Goal: Information Seeking & Learning: Learn about a topic

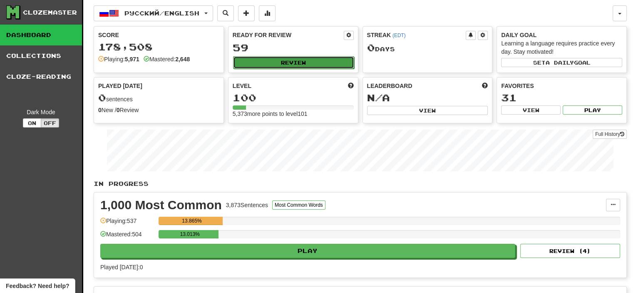
click at [283, 63] on button "Review" at bounding box center [293, 62] width 121 height 12
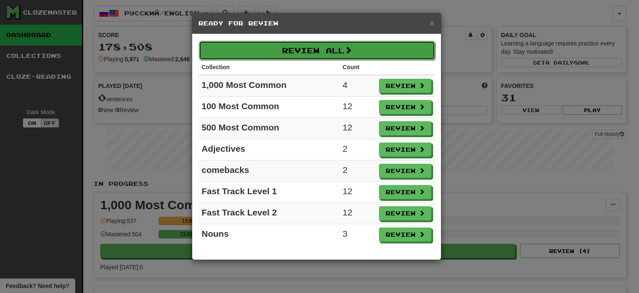
click at [317, 50] on button "Review All" at bounding box center [317, 50] width 236 height 19
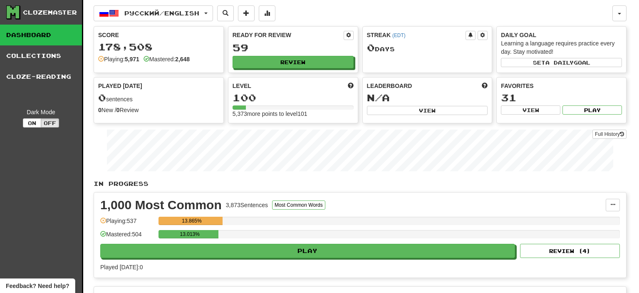
select select "**"
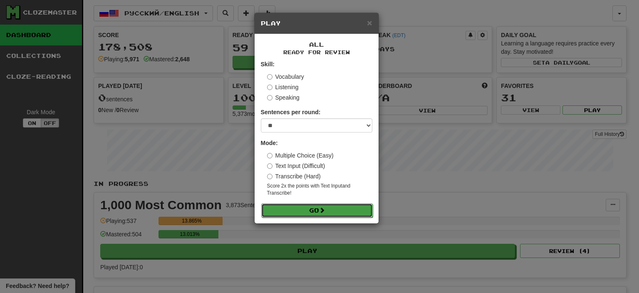
click at [307, 211] on button "Go" at bounding box center [317, 210] width 112 height 14
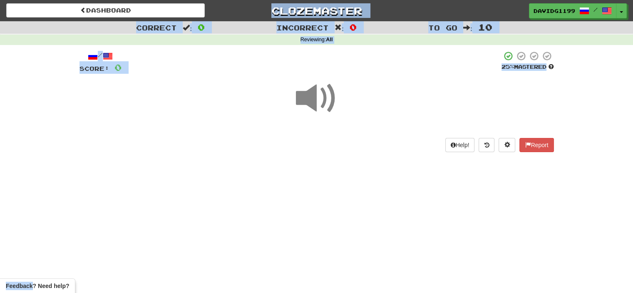
click at [317, 209] on div "Dashboard Clozemaster davidg1199 / Toggle Dropdown Dashboard Leaderboard Activi…" at bounding box center [316, 146] width 633 height 293
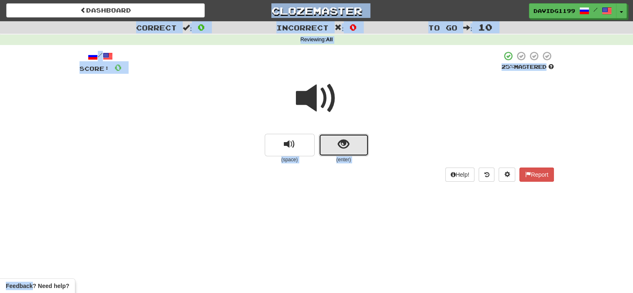
click at [333, 147] on button "show sentence" at bounding box center [344, 145] width 50 height 22
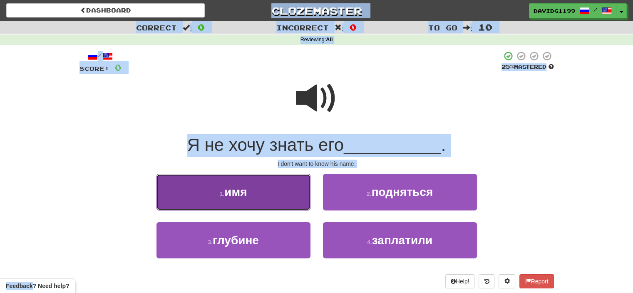
click at [278, 190] on button "1 . имя" at bounding box center [233, 192] width 154 height 36
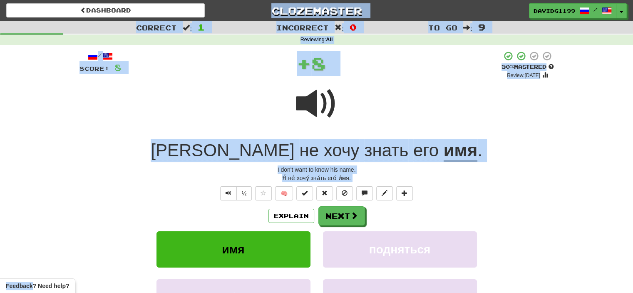
click at [225, 93] on div at bounding box center [316, 109] width 474 height 60
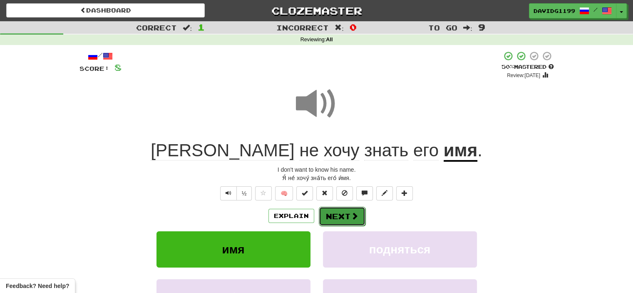
click at [343, 214] on button "Next" at bounding box center [342, 215] width 47 height 19
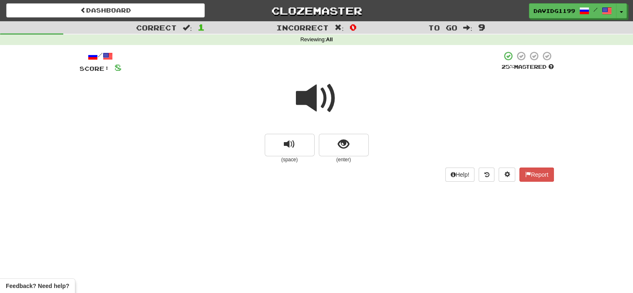
click at [315, 96] on span at bounding box center [317, 98] width 42 height 42
click at [333, 139] on button "show sentence" at bounding box center [344, 145] width 50 height 22
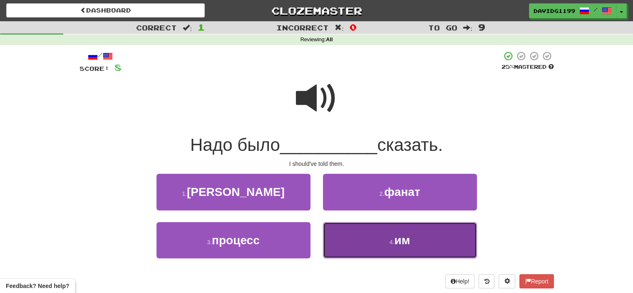
click at [369, 233] on button "4 . им" at bounding box center [400, 240] width 154 height 36
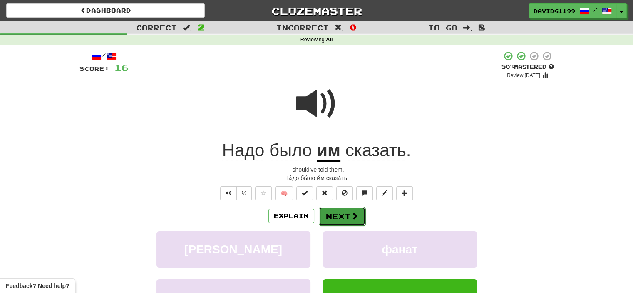
click at [337, 215] on button "Next" at bounding box center [342, 215] width 47 height 19
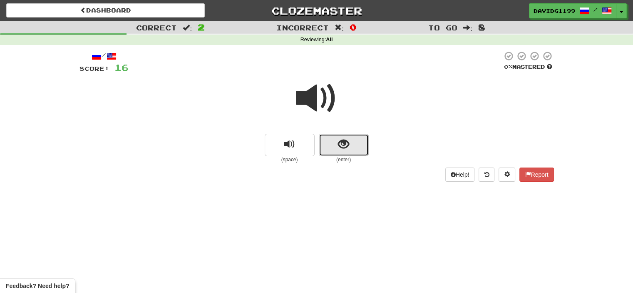
click at [330, 140] on button "show sentence" at bounding box center [344, 145] width 50 height 22
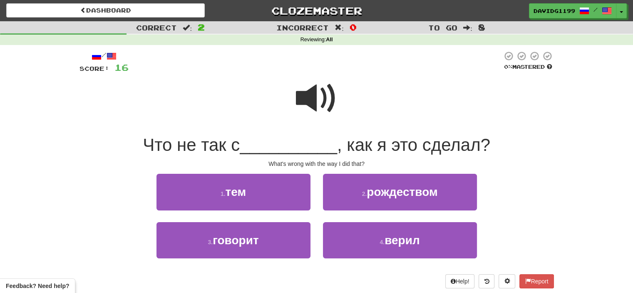
click at [330, 140] on span "__________" at bounding box center [288, 145] width 97 height 20
click at [315, 102] on span at bounding box center [317, 98] width 42 height 42
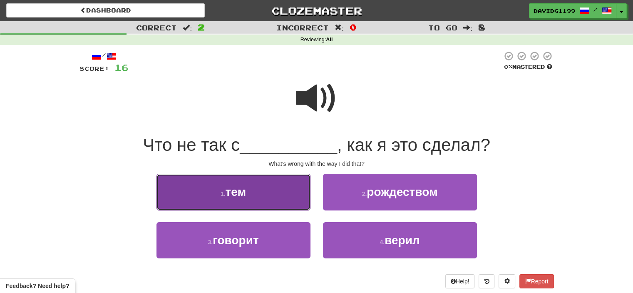
click at [277, 193] on button "1 . тем" at bounding box center [233, 192] width 154 height 36
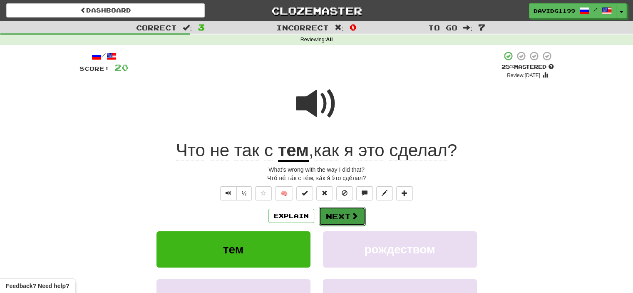
click at [337, 216] on button "Next" at bounding box center [342, 215] width 47 height 19
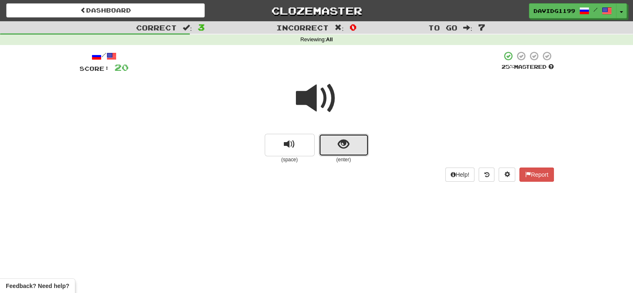
click at [328, 148] on button "show sentence" at bounding box center [344, 145] width 50 height 22
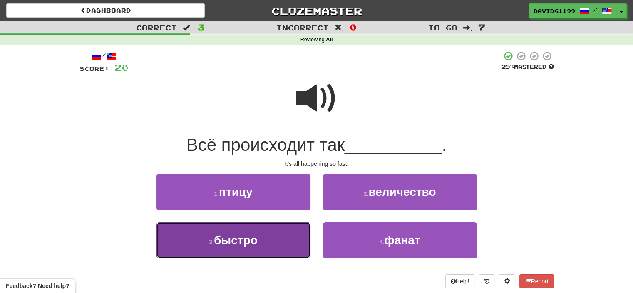
click at [283, 233] on button "3 . быстро" at bounding box center [233, 240] width 154 height 36
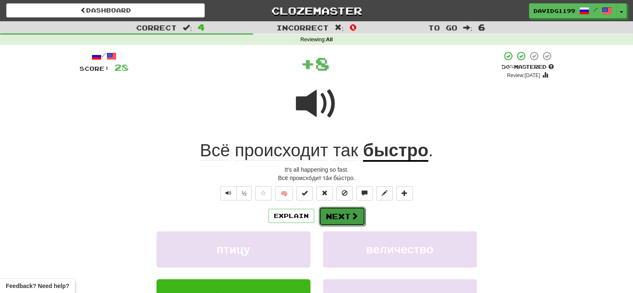
click at [343, 214] on button "Next" at bounding box center [342, 215] width 47 height 19
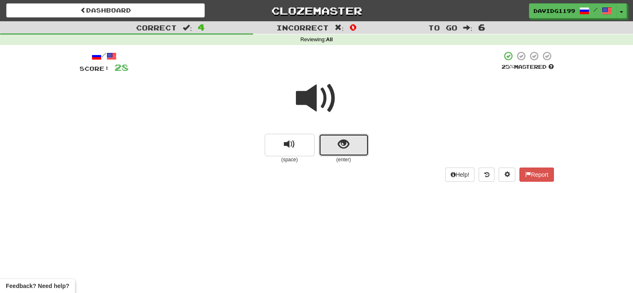
click at [329, 142] on button "show sentence" at bounding box center [344, 145] width 50 height 22
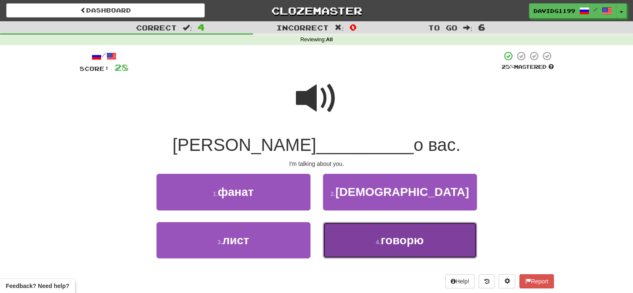
click at [348, 237] on button "4 . говорю" at bounding box center [400, 240] width 154 height 36
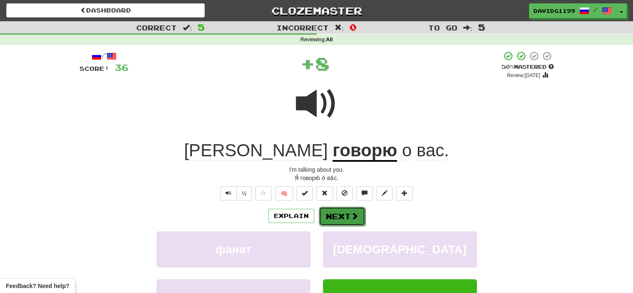
click at [346, 214] on button "Next" at bounding box center [342, 215] width 47 height 19
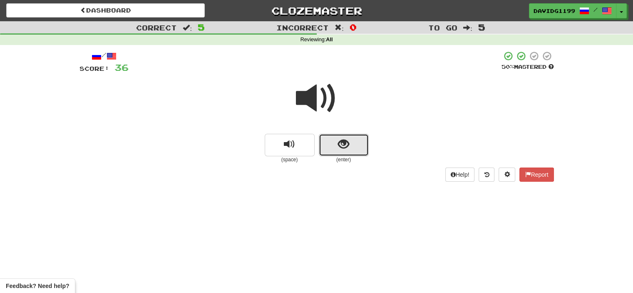
click at [330, 142] on button "show sentence" at bounding box center [344, 145] width 50 height 22
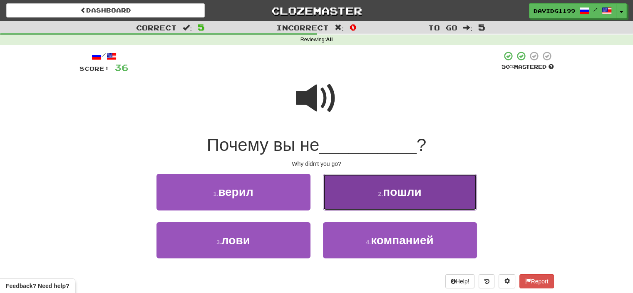
click at [376, 191] on button "2 . пошли" at bounding box center [400, 192] width 154 height 36
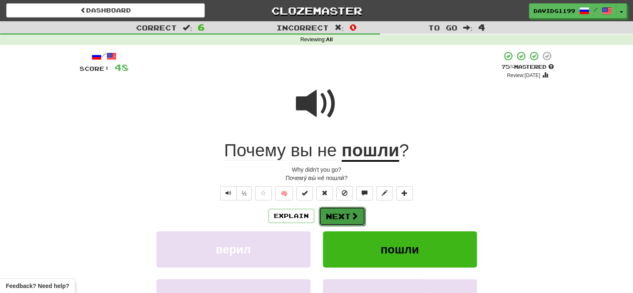
click at [355, 216] on span at bounding box center [354, 215] width 7 height 7
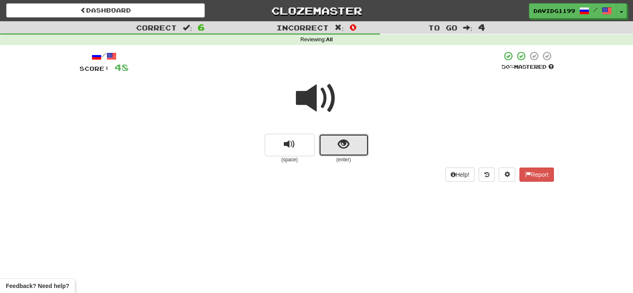
click at [328, 143] on button "show sentence" at bounding box center [344, 145] width 50 height 22
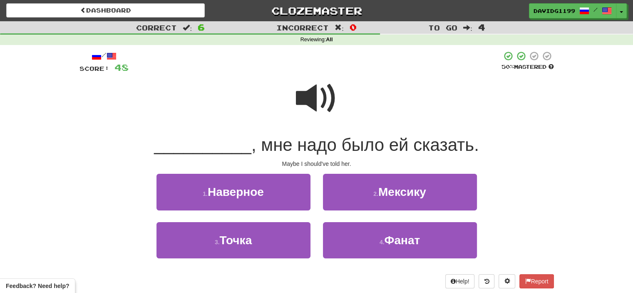
click at [320, 99] on span at bounding box center [317, 98] width 42 height 42
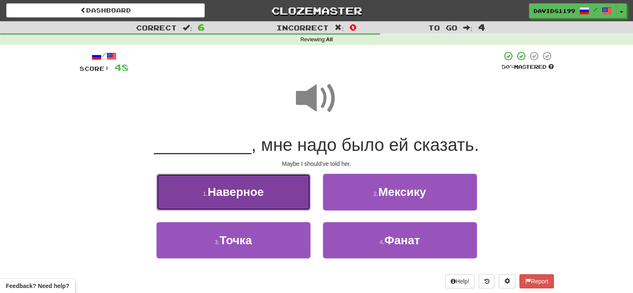
click at [265, 200] on button "1 . Наверное" at bounding box center [233, 192] width 154 height 36
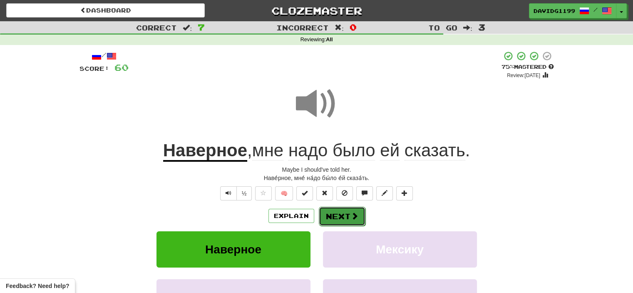
click at [343, 213] on button "Next" at bounding box center [342, 215] width 47 height 19
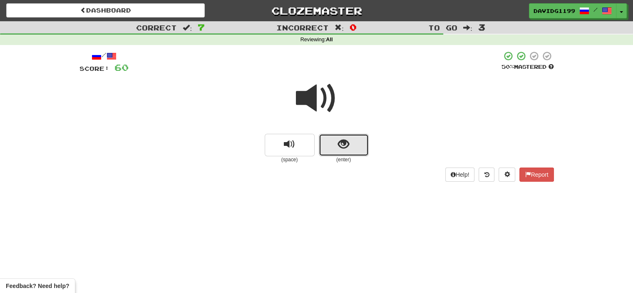
click at [334, 148] on button "show sentence" at bounding box center [344, 145] width 50 height 22
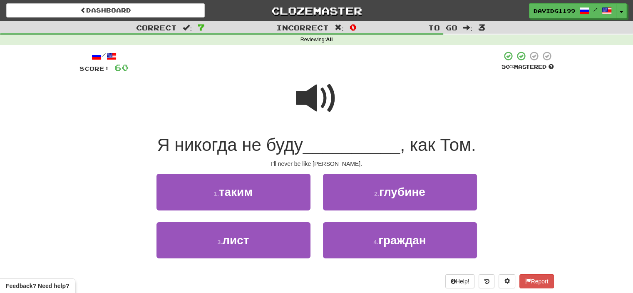
click at [317, 91] on span at bounding box center [317, 98] width 42 height 42
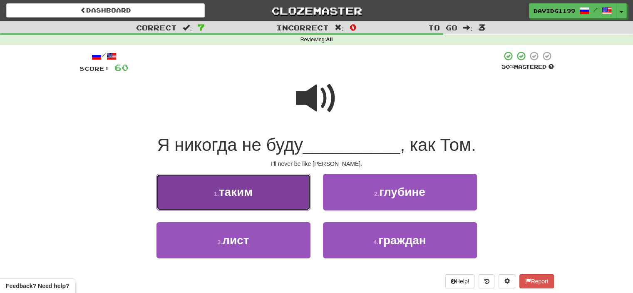
click at [273, 198] on button "1 . таким" at bounding box center [233, 192] width 154 height 36
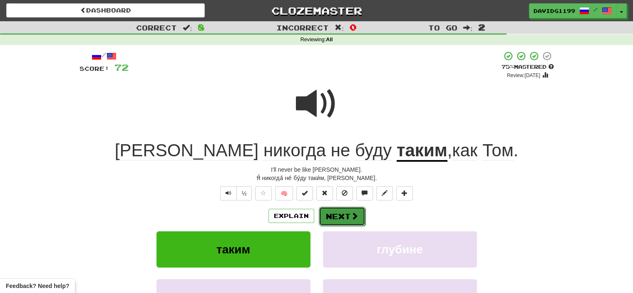
click at [346, 216] on button "Next" at bounding box center [342, 215] width 47 height 19
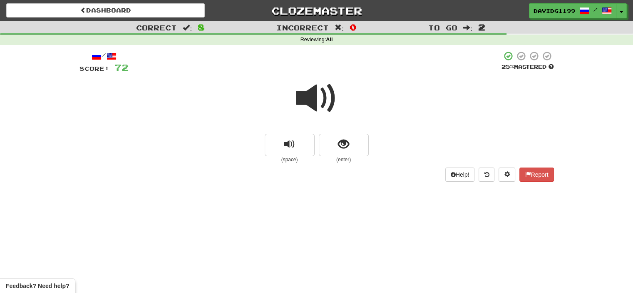
click at [323, 106] on span at bounding box center [317, 98] width 42 height 42
click at [329, 141] on button "show sentence" at bounding box center [344, 145] width 50 height 22
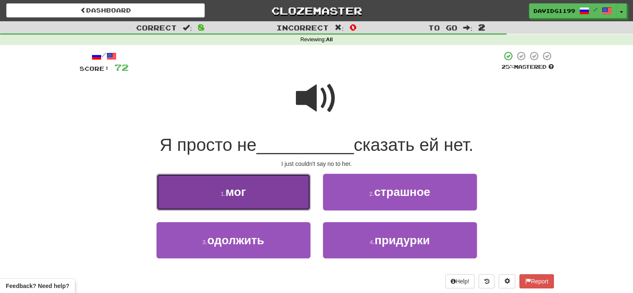
drag, startPoint x: 284, startPoint y: 198, endPoint x: 266, endPoint y: 192, distance: 18.6
click at [266, 192] on button "1 . мог" at bounding box center [233, 192] width 154 height 36
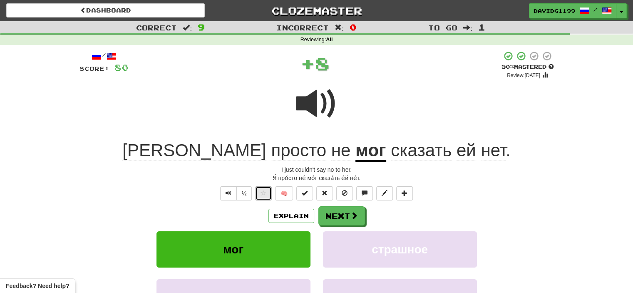
click at [266, 192] on span at bounding box center [263, 193] width 6 height 6
click at [297, 214] on button "Explain" at bounding box center [291, 215] width 46 height 14
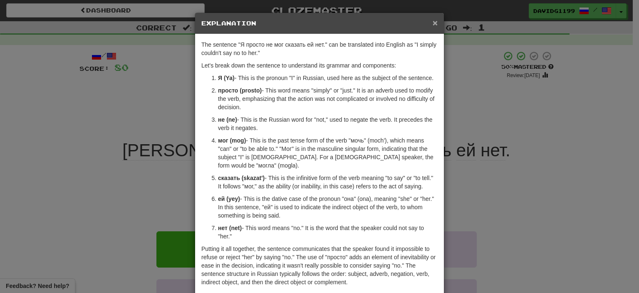
click at [433, 21] on span "×" at bounding box center [435, 23] width 5 height 10
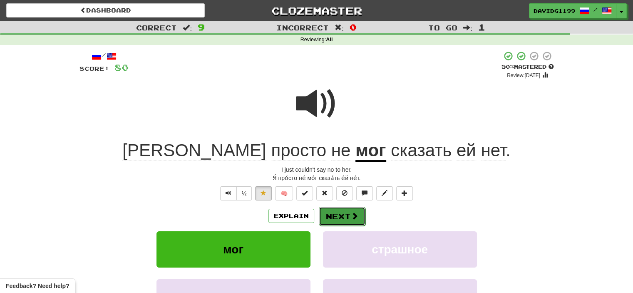
click at [340, 211] on button "Next" at bounding box center [342, 215] width 47 height 19
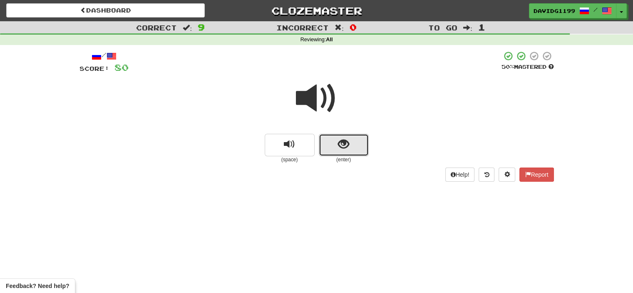
click at [336, 149] on button "show sentence" at bounding box center [344, 145] width 50 height 22
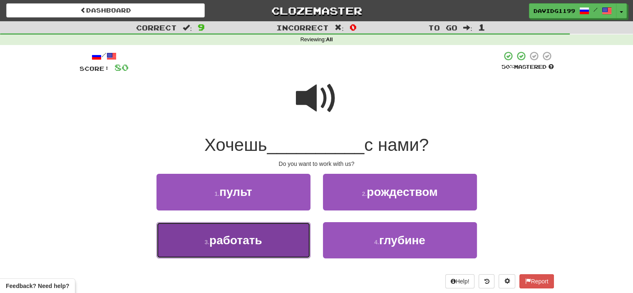
click at [285, 237] on button "3 . работать" at bounding box center [233, 240] width 154 height 36
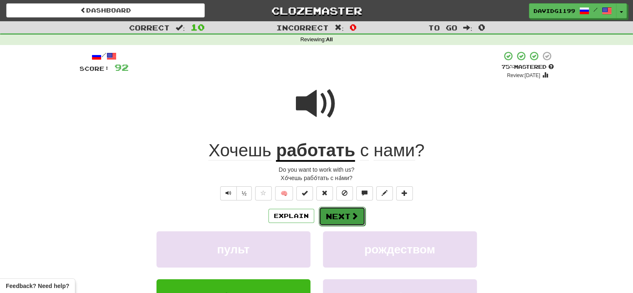
click at [340, 215] on button "Next" at bounding box center [342, 215] width 47 height 19
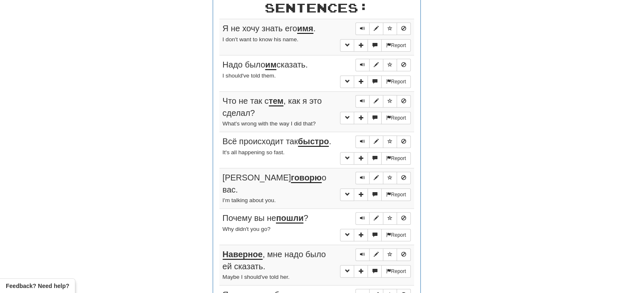
scroll to position [330, 0]
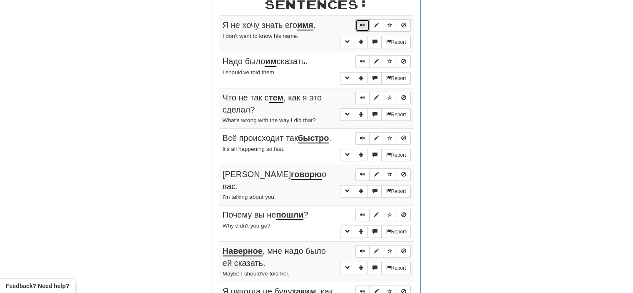
click at [365, 23] on span "Sentence controls" at bounding box center [362, 24] width 5 height 5
click at [362, 60] on span "Sentence controls" at bounding box center [362, 61] width 5 height 5
click at [360, 96] on span "Sentence controls" at bounding box center [362, 97] width 5 height 5
click at [363, 135] on span "Sentence controls" at bounding box center [362, 137] width 5 height 5
click at [364, 171] on span "Sentence controls" at bounding box center [362, 173] width 5 height 5
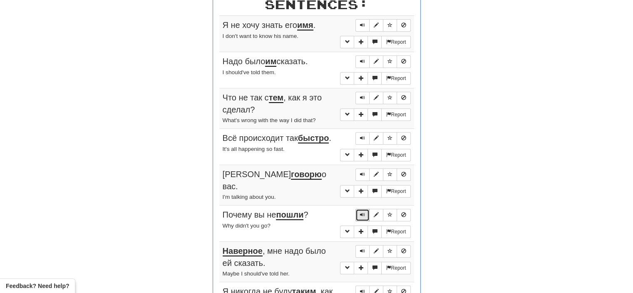
click at [364, 212] on span "Sentence controls" at bounding box center [362, 214] width 5 height 5
click at [363, 248] on span "Sentence controls" at bounding box center [362, 250] width 5 height 5
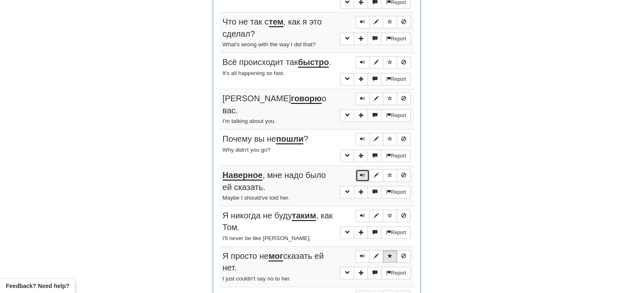
scroll to position [409, 0]
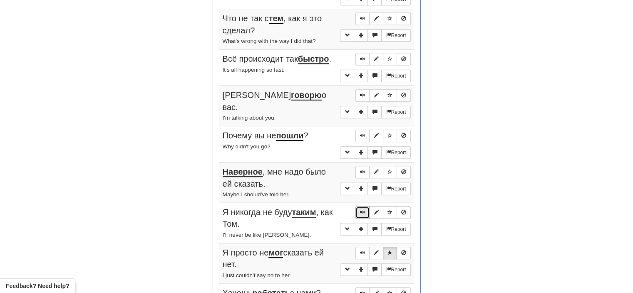
click at [366, 206] on button "Sentence controls" at bounding box center [362, 212] width 14 height 12
click at [360, 247] on button "Sentence controls" at bounding box center [362, 252] width 14 height 12
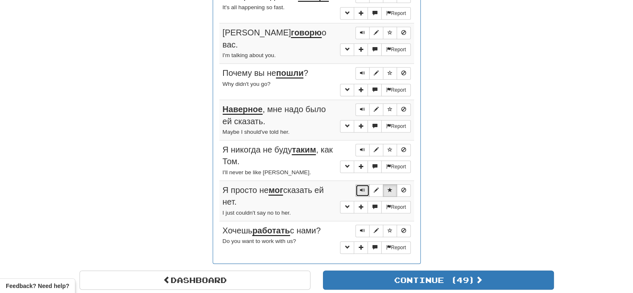
scroll to position [499, 0]
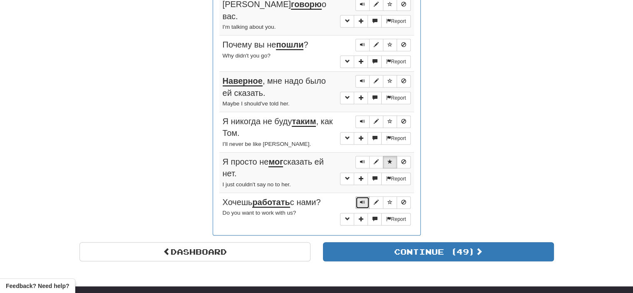
click at [361, 199] on span "Sentence controls" at bounding box center [362, 201] width 5 height 5
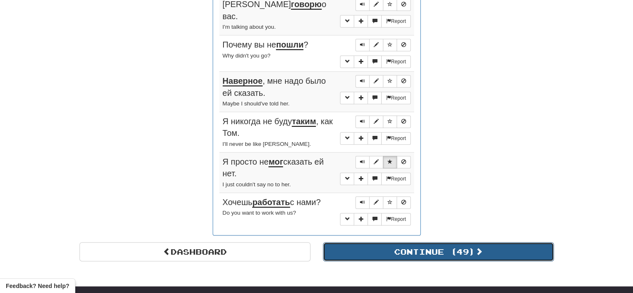
click at [403, 245] on button "Continue ( 49 )" at bounding box center [438, 251] width 231 height 19
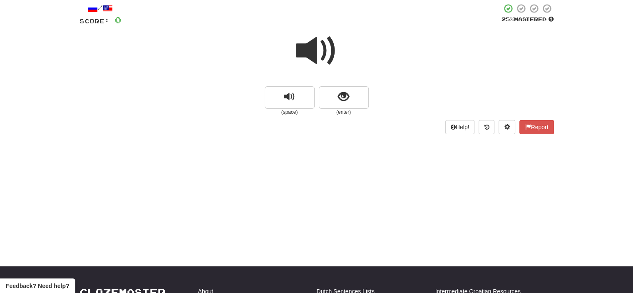
scroll to position [45, 0]
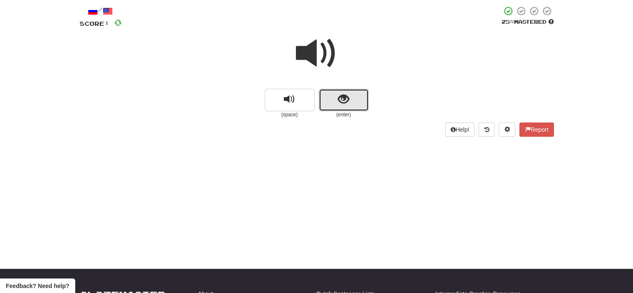
click at [325, 98] on button "show sentence" at bounding box center [344, 100] width 50 height 22
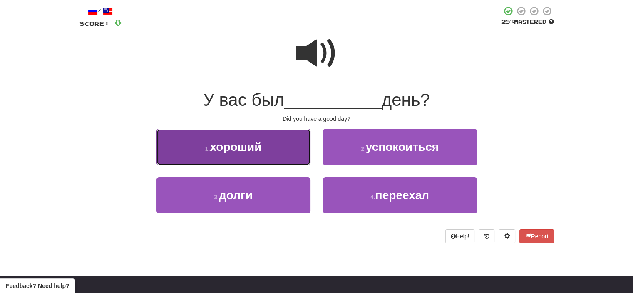
click at [290, 154] on button "1 . хороший" at bounding box center [233, 147] width 154 height 36
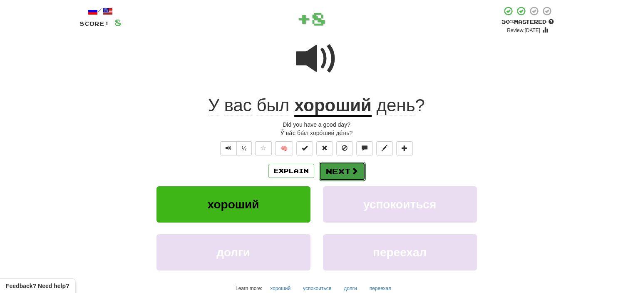
click at [348, 171] on button "Next" at bounding box center [342, 170] width 47 height 19
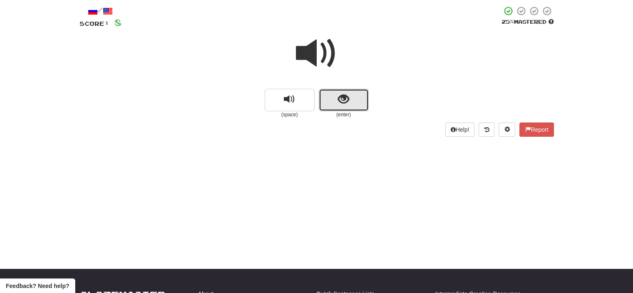
click at [332, 106] on button "show sentence" at bounding box center [344, 100] width 50 height 22
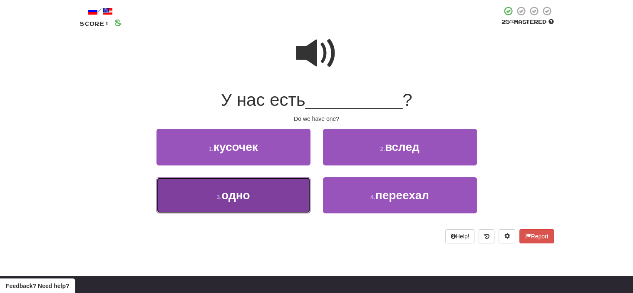
click at [285, 199] on button "3 . одно" at bounding box center [233, 195] width 154 height 36
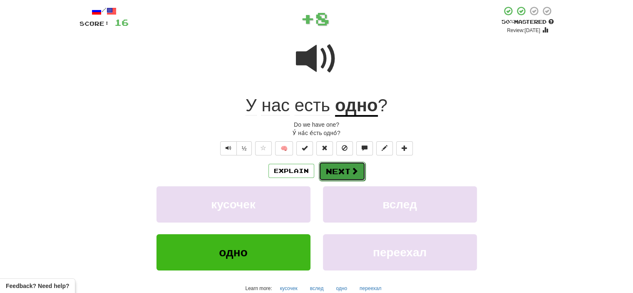
click at [338, 168] on button "Next" at bounding box center [342, 170] width 47 height 19
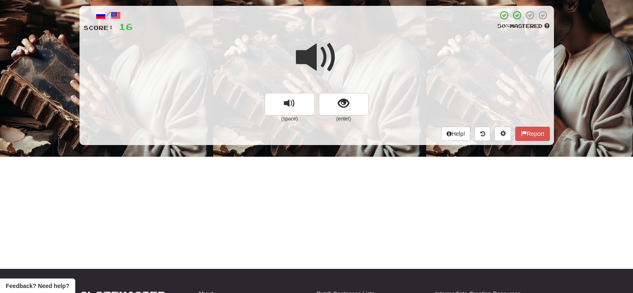
click at [324, 60] on span at bounding box center [317, 58] width 42 height 42
click at [317, 55] on span at bounding box center [317, 58] width 42 height 42
drag, startPoint x: 336, startPoint y: 108, endPoint x: 328, endPoint y: 102, distance: 9.8
click at [328, 102] on button "show sentence" at bounding box center [344, 104] width 50 height 22
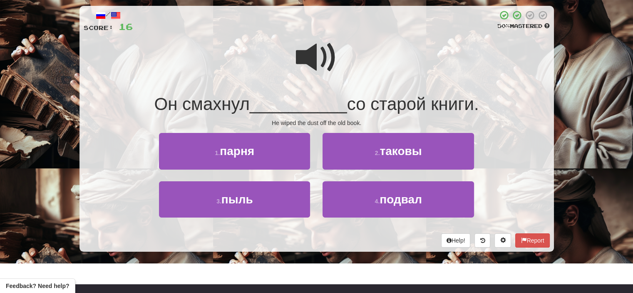
click at [318, 57] on span at bounding box center [317, 58] width 42 height 42
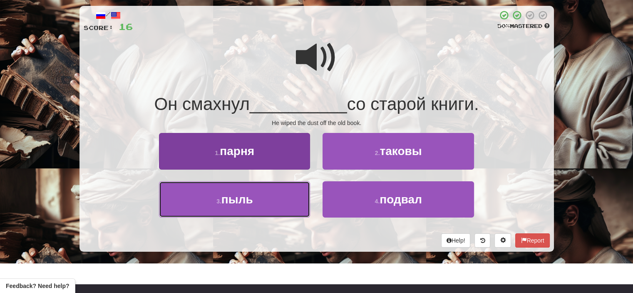
drag, startPoint x: 280, startPoint y: 198, endPoint x: 263, endPoint y: 196, distance: 17.2
click at [263, 196] on button "3 . пыль" at bounding box center [234, 199] width 151 height 36
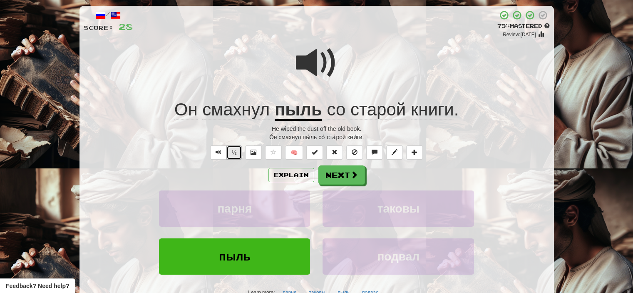
click at [233, 154] on button "½" at bounding box center [234, 152] width 16 height 14
click at [233, 151] on button "½" at bounding box center [234, 152] width 16 height 14
